Goal: Complete application form: Complete application form

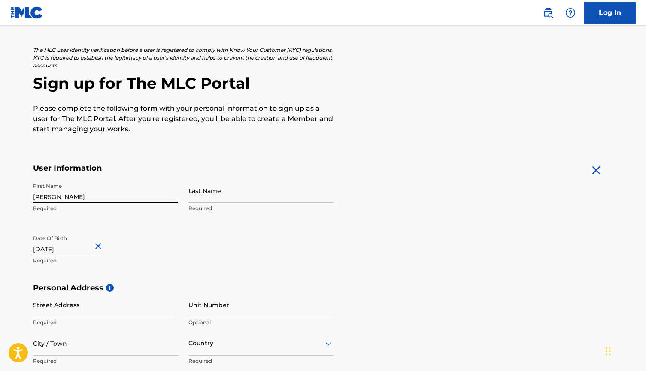
type input "[PERSON_NAME]"
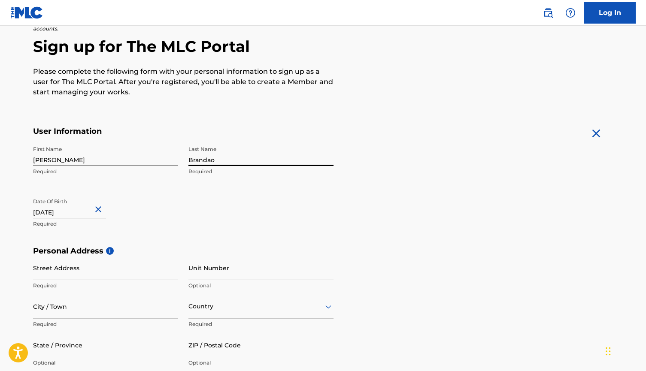
scroll to position [79, 0]
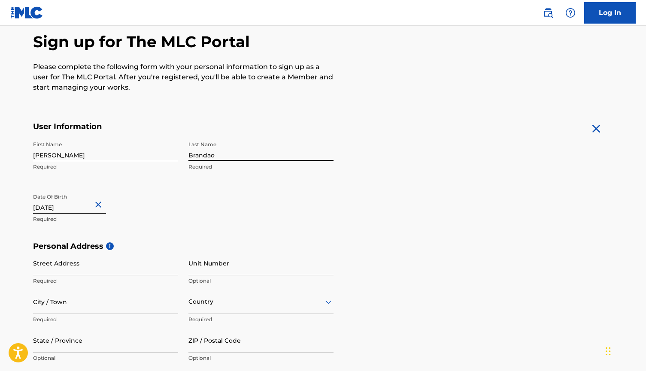
type input "Brandao"
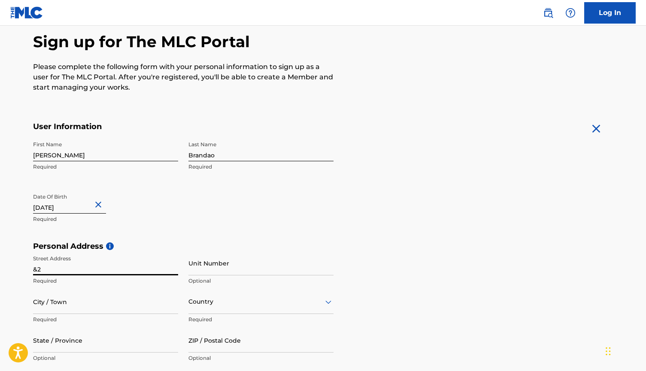
type input "&"
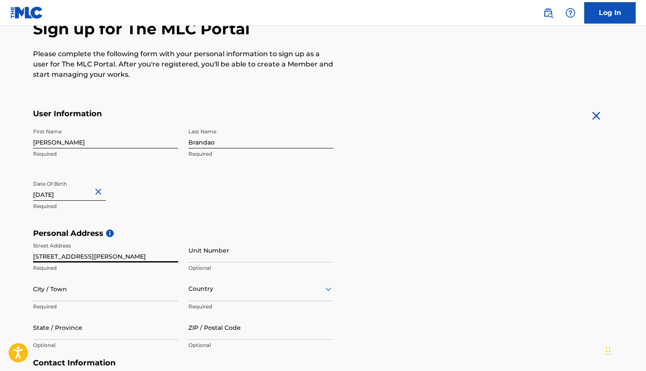
scroll to position [101, 0]
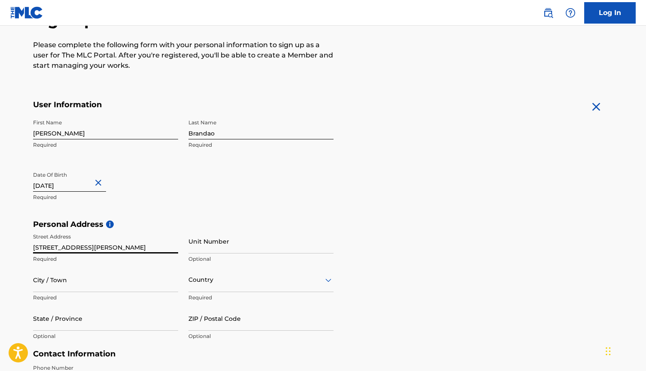
type input "[STREET_ADDRESS][PERSON_NAME]"
type input "Quincy"
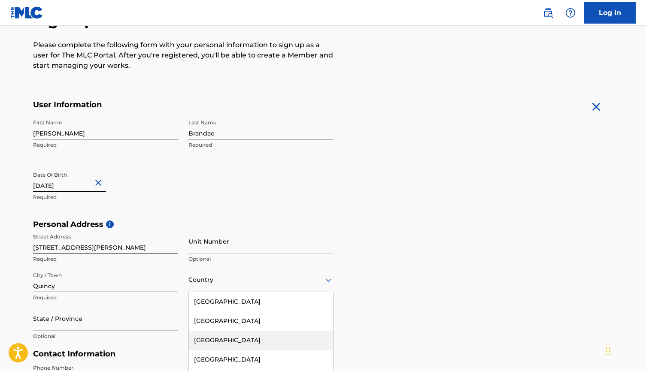
scroll to position [151, 0]
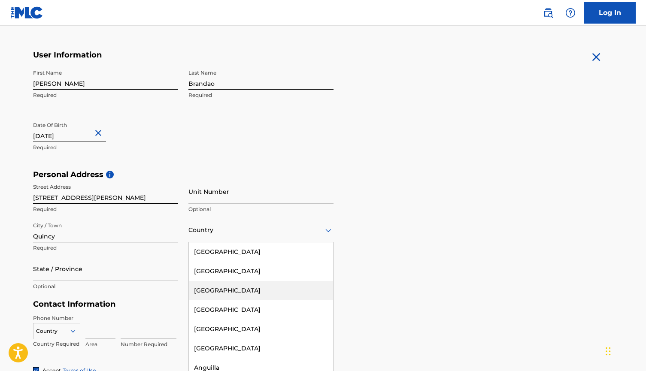
click at [202, 242] on div "[GEOGRAPHIC_DATA], 3 of 223. 223 results available. Use Up and Down to choose o…" at bounding box center [260, 230] width 145 height 24
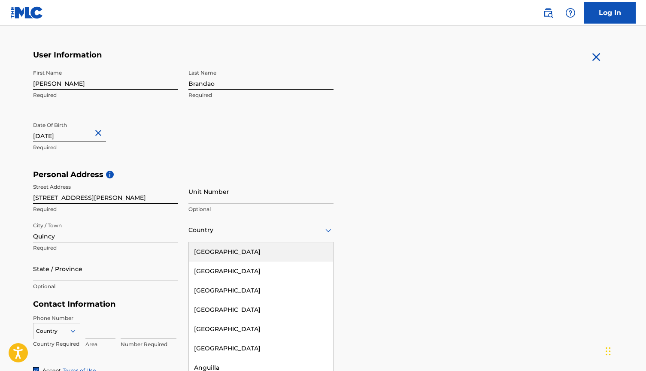
click at [247, 248] on div "[GEOGRAPHIC_DATA]" at bounding box center [261, 251] width 144 height 19
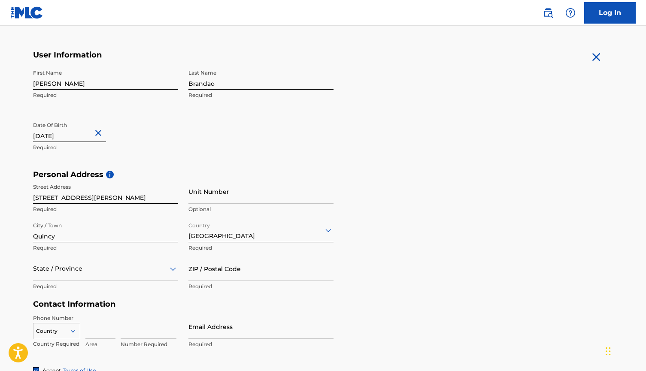
scroll to position [190, 0]
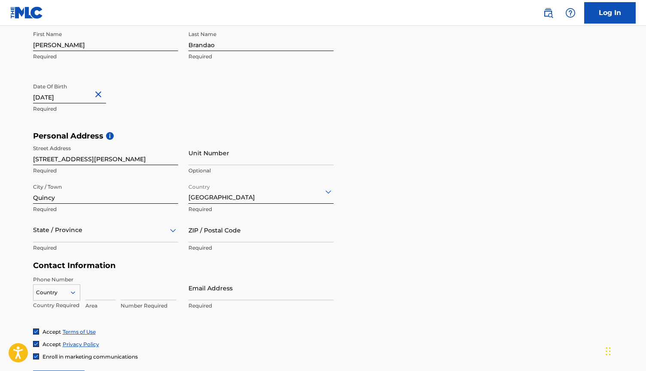
click at [118, 242] on div "State / Province" at bounding box center [105, 230] width 145 height 24
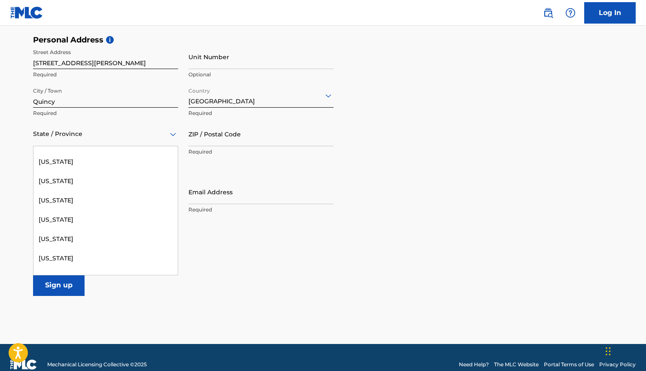
scroll to position [385, 0]
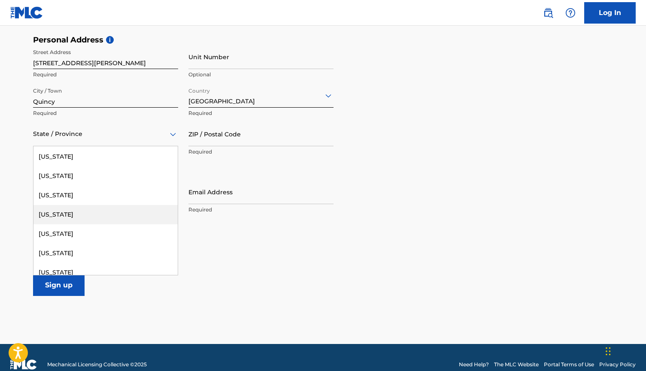
click at [120, 211] on div "[US_STATE]" at bounding box center [105, 214] width 144 height 19
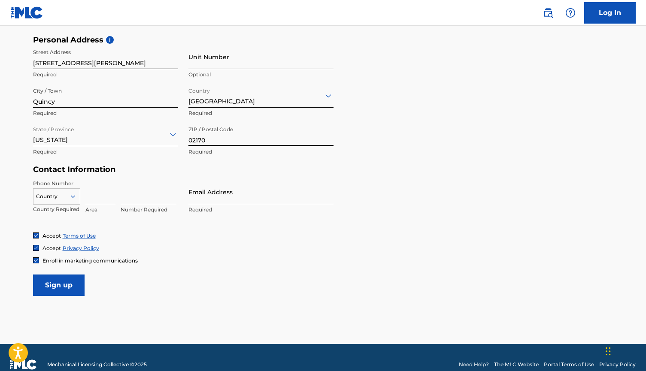
type input "02170"
click at [249, 198] on input "Email Address" at bounding box center [260, 192] width 145 height 24
type input "f"
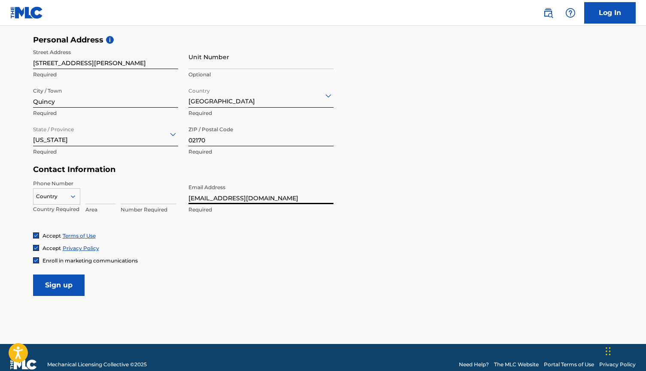
type input "[EMAIL_ADDRESS][DOMAIN_NAME]"
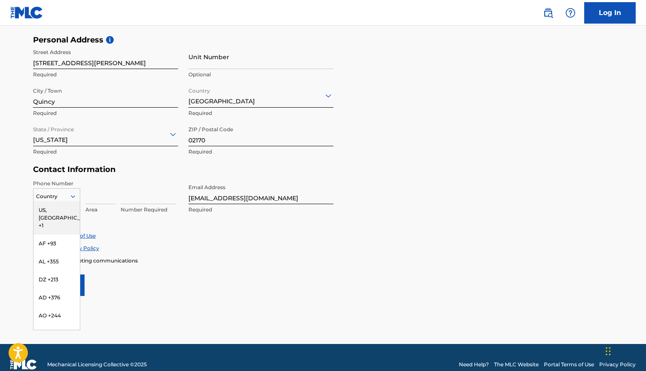
click at [56, 201] on div "US, [GEOGRAPHIC_DATA] +1, 1 of 216. 216 results available. Use Up and Down to c…" at bounding box center [56, 194] width 47 height 13
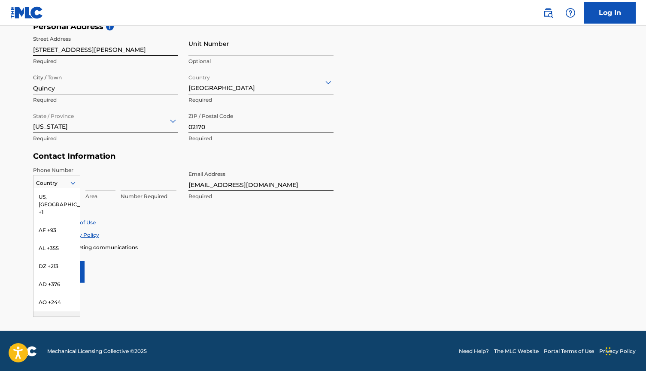
scroll to position [-2, 0]
click at [54, 192] on div "US, [GEOGRAPHIC_DATA] +1" at bounding box center [56, 204] width 46 height 33
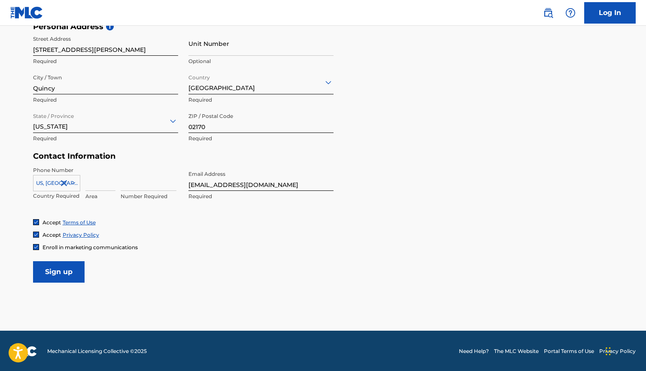
click at [90, 185] on input at bounding box center [100, 178] width 30 height 24
type input "857"
click at [147, 190] on div "Number Required" at bounding box center [149, 185] width 56 height 39
click at [132, 186] on input "2342611" at bounding box center [149, 178] width 56 height 24
click at [154, 219] on div "Accept Terms of Use" at bounding box center [323, 222] width 580 height 7
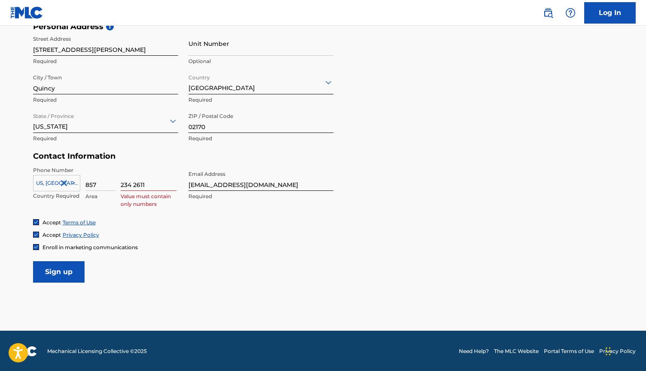
click at [134, 187] on input "234 2611" at bounding box center [149, 178] width 56 height 24
type input "2342611"
click at [259, 184] on input "[EMAIL_ADDRESS][DOMAIN_NAME]" at bounding box center [260, 178] width 145 height 24
click at [154, 188] on input "2342611" at bounding box center [149, 178] width 56 height 24
click at [171, 185] on input "2342611" at bounding box center [149, 178] width 56 height 24
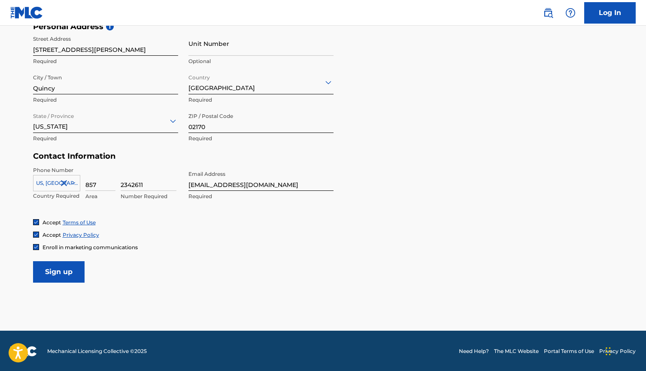
click at [70, 272] on input "Sign up" at bounding box center [58, 271] width 51 height 21
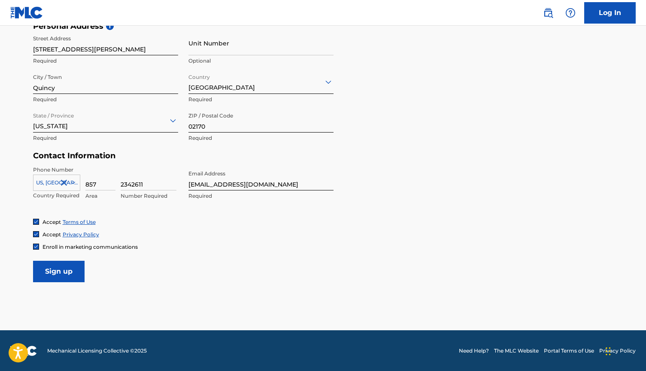
scroll to position [299, 0]
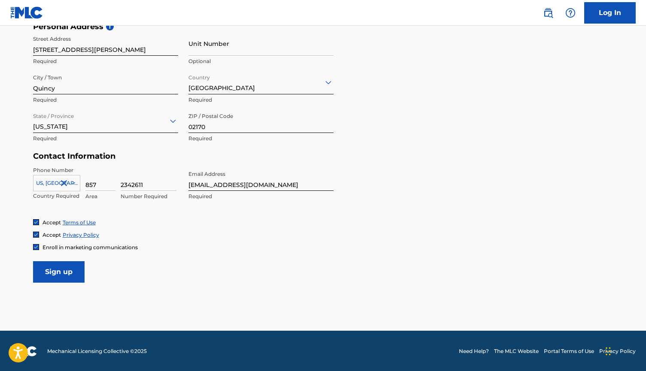
click at [617, 18] on link "Log In" at bounding box center [609, 12] width 51 height 21
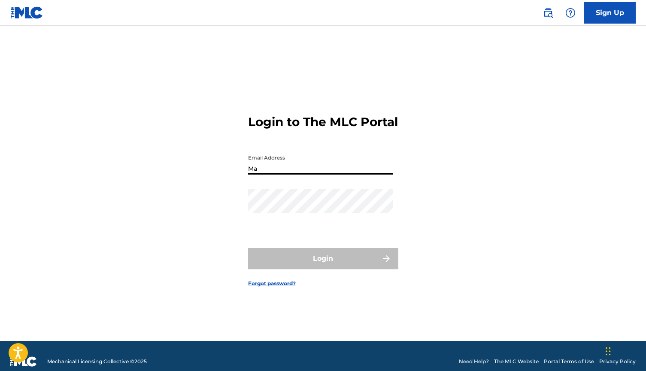
type input "M"
type input "[EMAIL_ADDRESS][DOMAIN_NAME]"
click at [345, 227] on div "Password" at bounding box center [320, 208] width 145 height 39
click at [276, 287] on link "Forgot password?" at bounding box center [272, 284] width 48 height 8
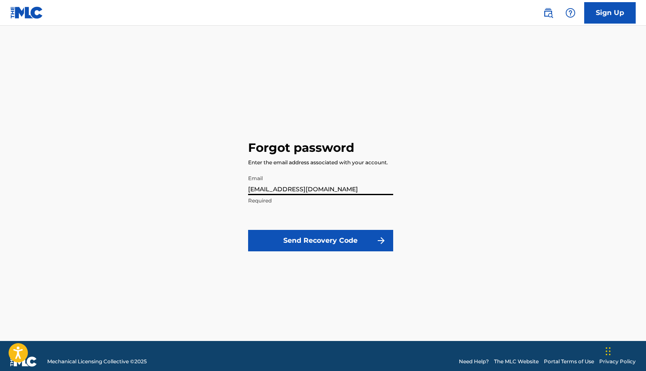
type input "[EMAIL_ADDRESS][DOMAIN_NAME]"
click at [335, 234] on button "Send Recovery Code" at bounding box center [320, 240] width 145 height 21
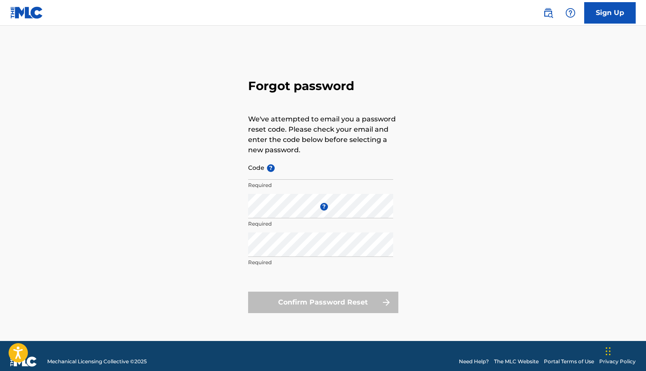
click at [331, 180] on div "Code ? Required" at bounding box center [320, 174] width 145 height 39
click at [331, 178] on input "Code ?" at bounding box center [320, 167] width 145 height 24
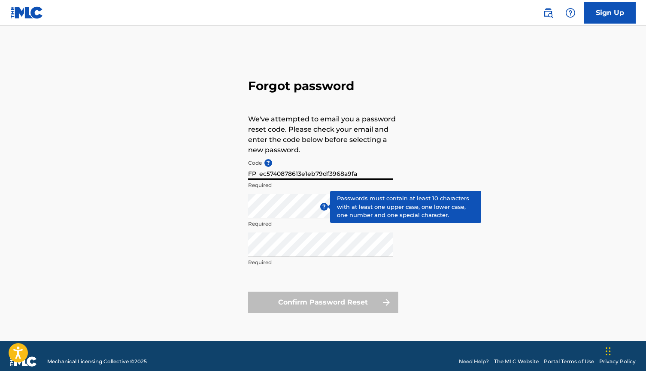
type input "FP_ec5740878613e1eb79df3968a9fa"
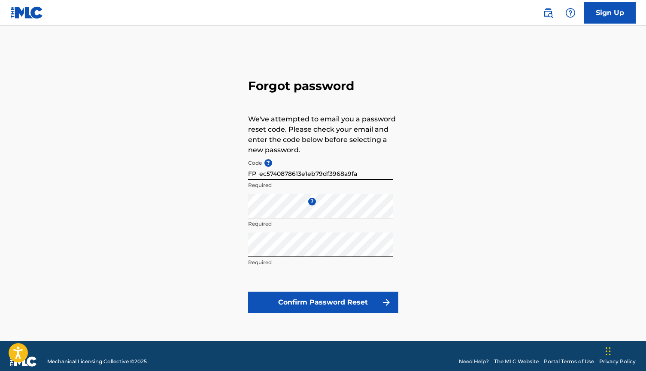
click at [318, 299] on button "Confirm Password Reset" at bounding box center [323, 302] width 150 height 21
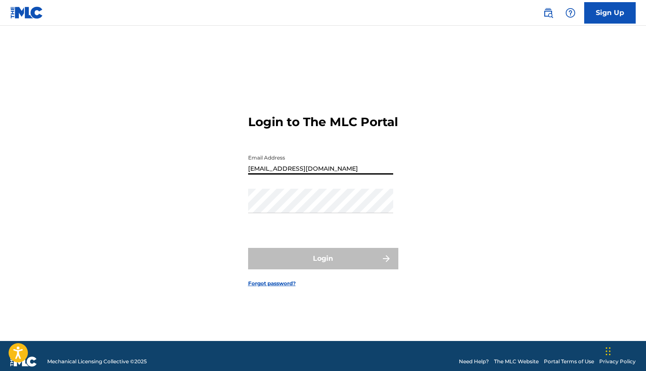
type input "[EMAIL_ADDRESS][DOMAIN_NAME]"
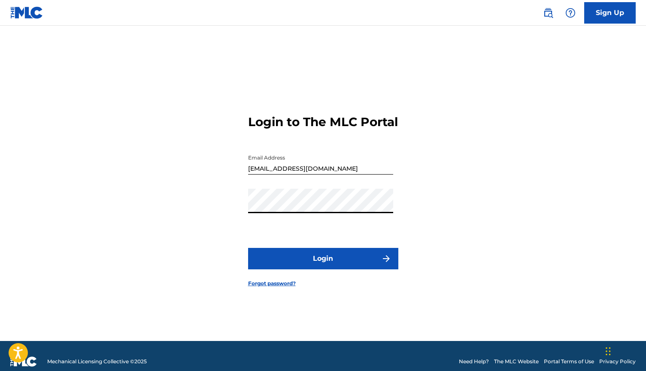
click at [323, 266] on button "Login" at bounding box center [323, 258] width 150 height 21
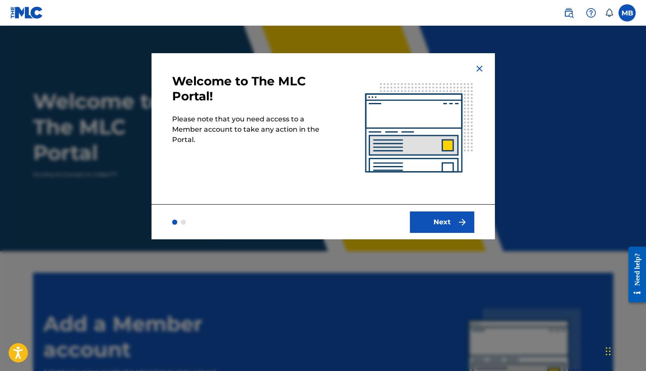
click at [462, 214] on button "Next" at bounding box center [442, 221] width 64 height 21
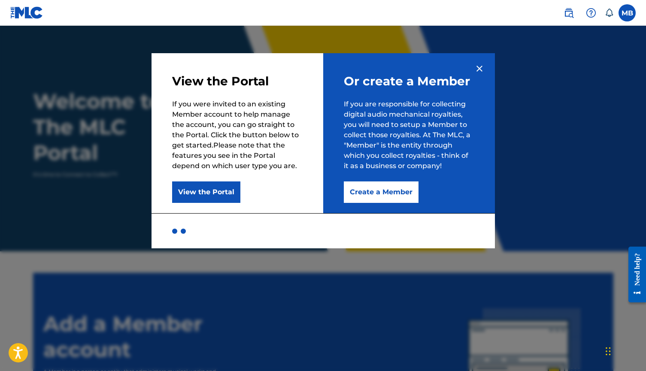
click at [384, 187] on button "Create a Member" at bounding box center [381, 191] width 75 height 21
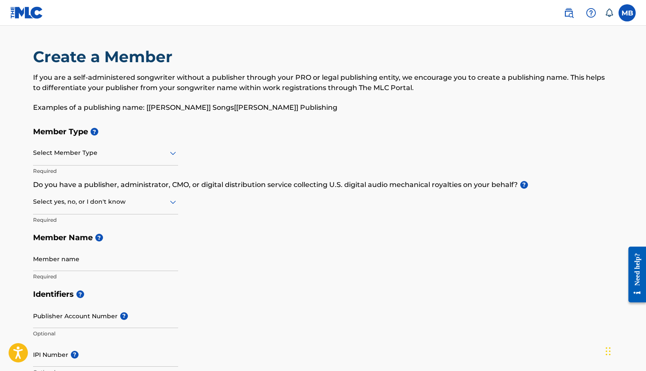
click at [119, 158] on div "Select Member Type" at bounding box center [105, 153] width 145 height 24
click at [230, 138] on h5 "Member Type ?" at bounding box center [323, 132] width 580 height 18
click at [628, 7] on label at bounding box center [626, 12] width 17 height 17
click at [627, 13] on input "MB [PERSON_NAME] [EMAIL_ADDRESS][DOMAIN_NAME] Notification Preferences Profile …" at bounding box center [627, 13] width 0 height 0
click at [399, 70] on div "Create a Member If you are a self-administered songwriter without a publisher t…" at bounding box center [323, 85] width 580 height 76
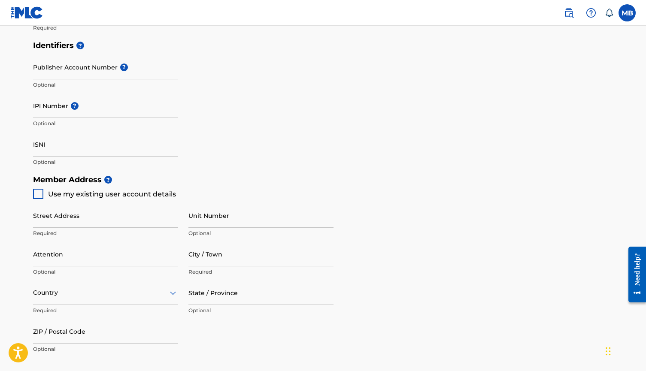
scroll to position [250, 0]
click at [153, 103] on input "IPI Number ?" at bounding box center [105, 104] width 145 height 24
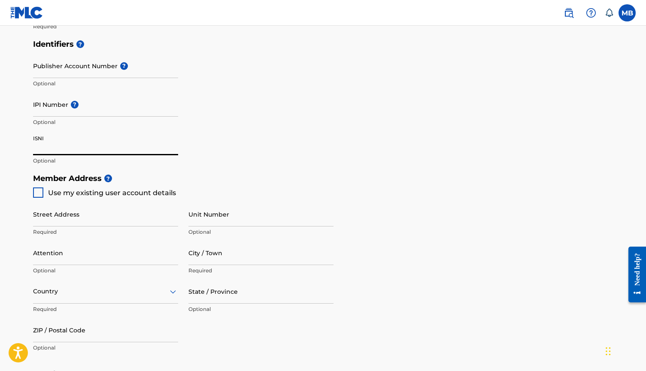
click at [93, 148] on input "ISNI" at bounding box center [105, 143] width 145 height 24
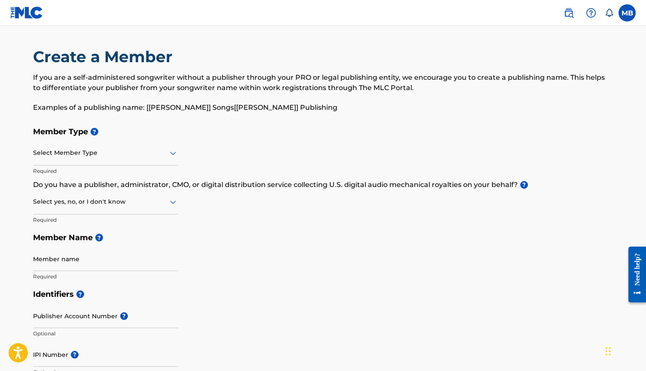
scroll to position [0, 0]
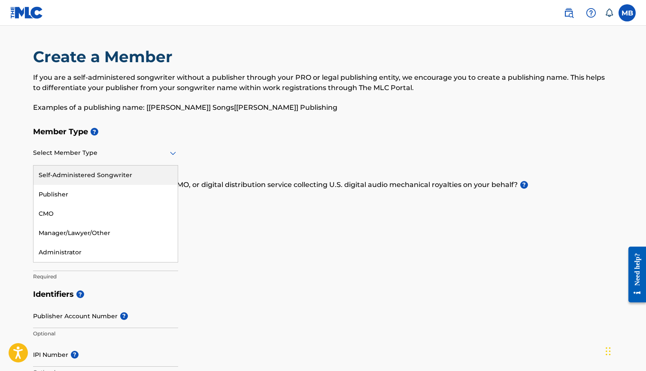
click at [91, 154] on div at bounding box center [105, 153] width 145 height 11
click at [115, 174] on div "Self-Administered Songwriter" at bounding box center [105, 175] width 144 height 19
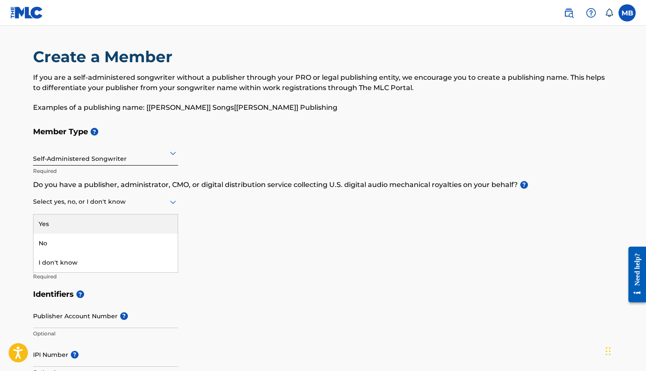
click at [101, 201] on div at bounding box center [105, 201] width 145 height 11
click at [101, 200] on div at bounding box center [105, 201] width 145 height 11
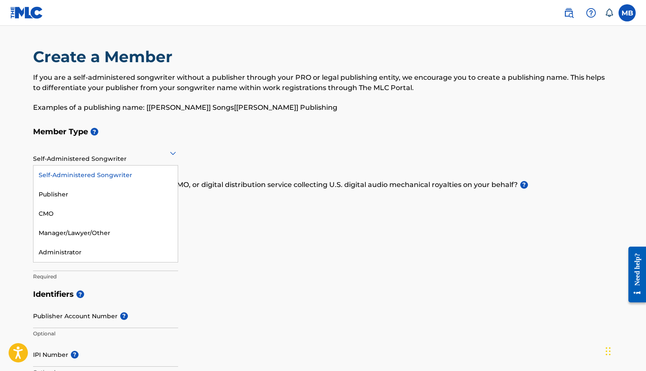
click at [155, 155] on div at bounding box center [105, 153] width 145 height 11
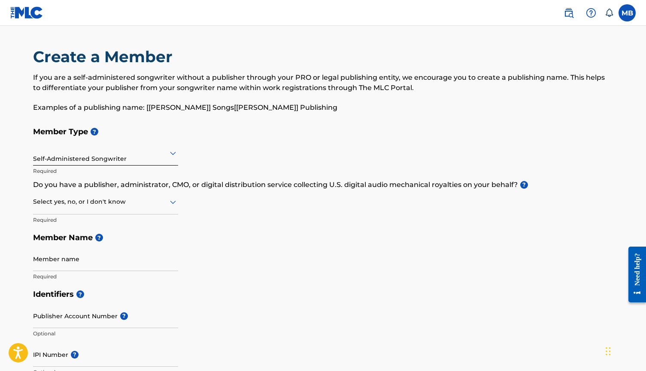
click at [155, 155] on div at bounding box center [105, 153] width 145 height 11
click at [630, 10] on label at bounding box center [626, 12] width 17 height 17
click at [627, 13] on input "MB [PERSON_NAME] [EMAIL_ADDRESS][DOMAIN_NAME] Notification Preferences Profile …" at bounding box center [627, 13] width 0 height 0
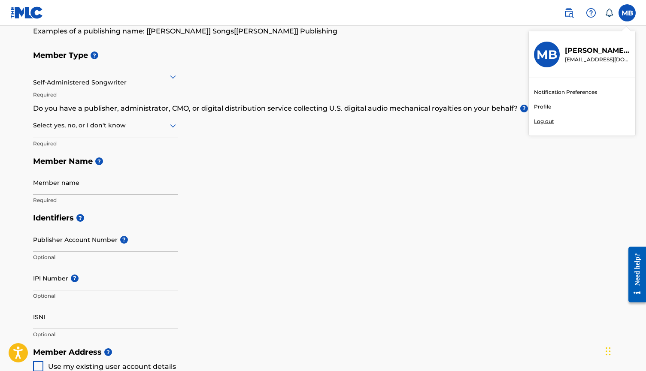
scroll to position [85, 0]
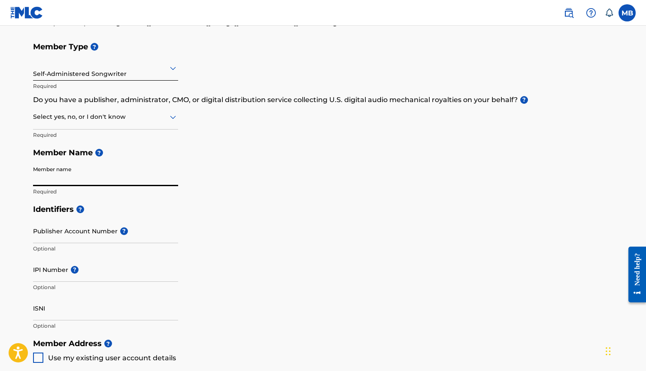
click at [93, 121] on div at bounding box center [105, 117] width 145 height 11
click at [68, 266] on span "?" at bounding box center [73, 270] width 10 height 8
click at [68, 265] on input "IPI Number ?" at bounding box center [105, 269] width 145 height 24
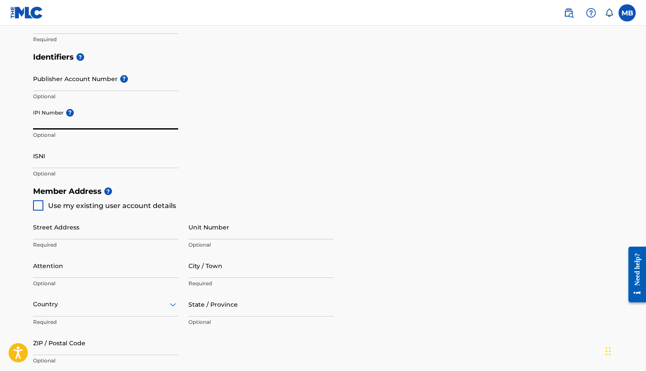
scroll to position [247, 0]
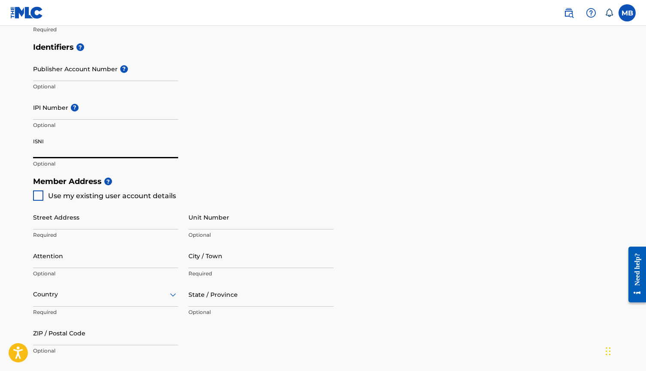
click at [72, 145] on input "ISNI" at bounding box center [105, 146] width 145 height 24
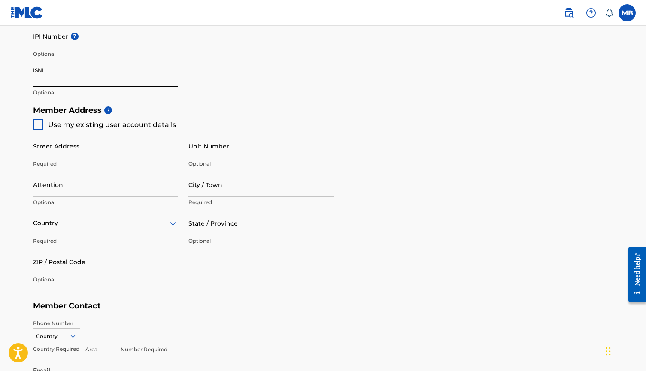
scroll to position [323, 0]
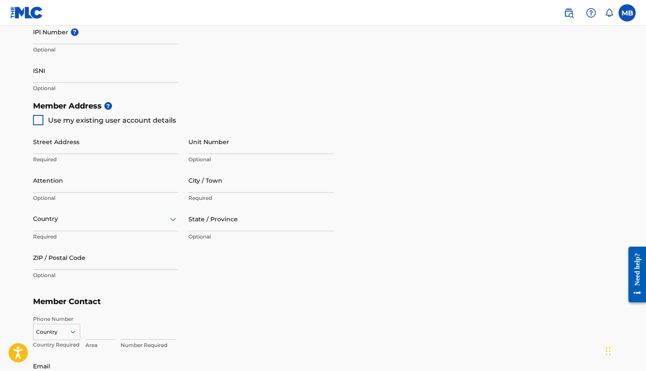
click at [217, 238] on p "Optional" at bounding box center [260, 237] width 145 height 8
click at [218, 232] on div "State / Province Optional" at bounding box center [260, 226] width 145 height 39
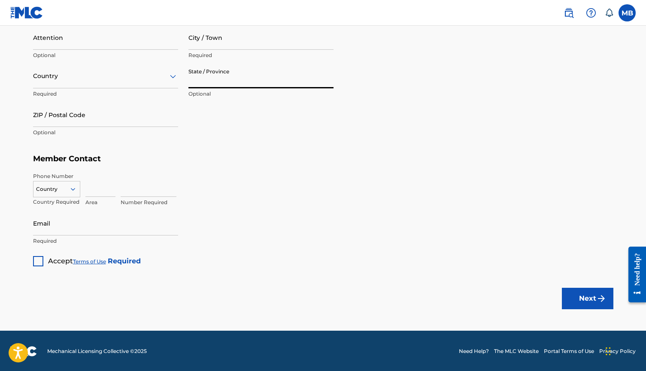
scroll to position [465, 0]
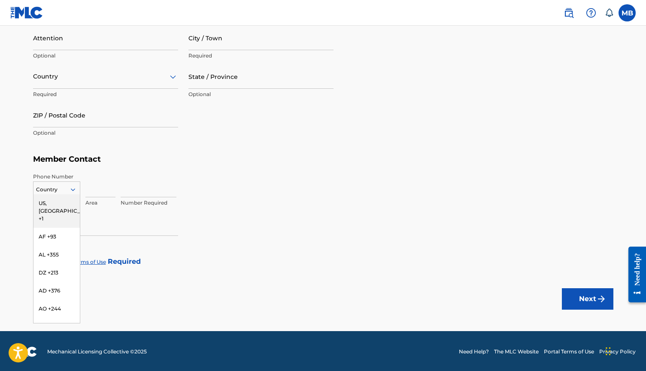
click at [66, 191] on div at bounding box center [56, 189] width 46 height 9
click at [110, 193] on input at bounding box center [100, 185] width 30 height 24
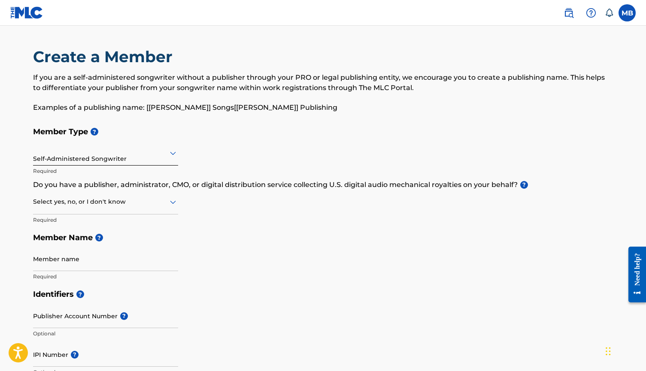
scroll to position [0, 0]
click at [621, 14] on label at bounding box center [626, 12] width 17 height 17
click at [627, 13] on input "MB [PERSON_NAME] [EMAIL_ADDRESS][DOMAIN_NAME] Notification Preferences Profile …" at bounding box center [627, 13] width 0 height 0
click at [621, 14] on div "MB MB [PERSON_NAME] [EMAIL_ADDRESS][DOMAIN_NAME] Notification Preferences Profi…" at bounding box center [626, 12] width 17 height 17
